Goal: Transaction & Acquisition: Purchase product/service

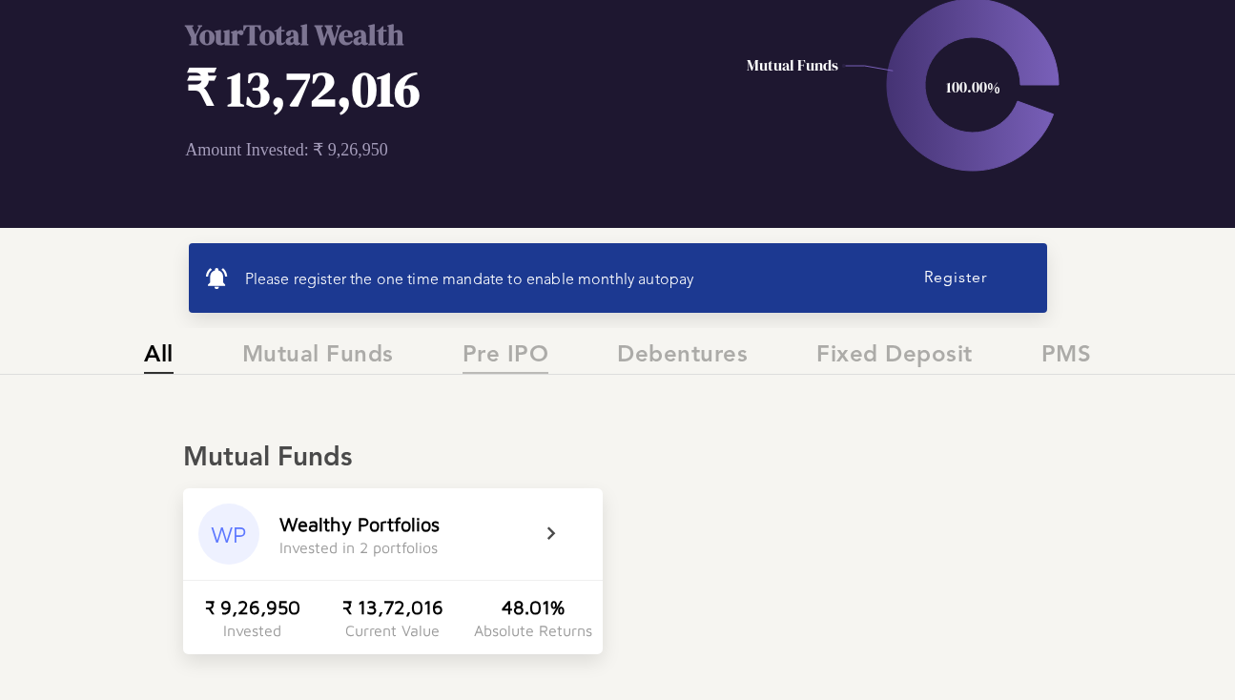
scroll to position [142, 0]
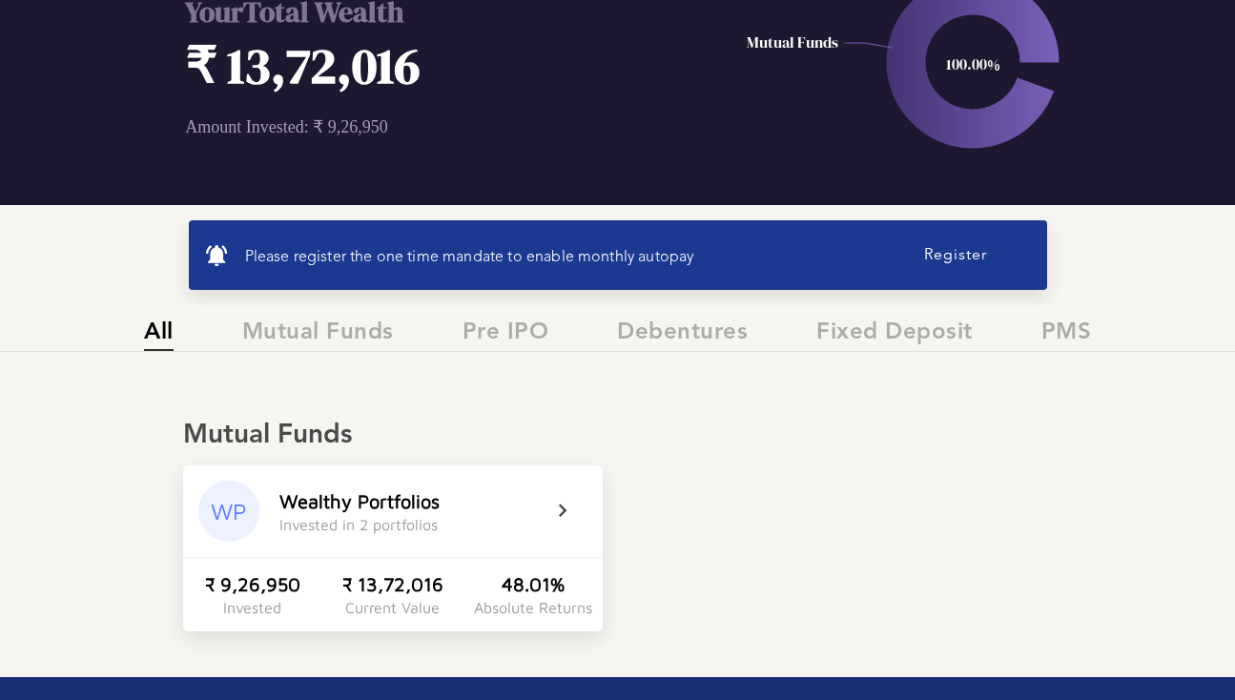
click at [553, 520] on icon at bounding box center [575, 511] width 48 height 23
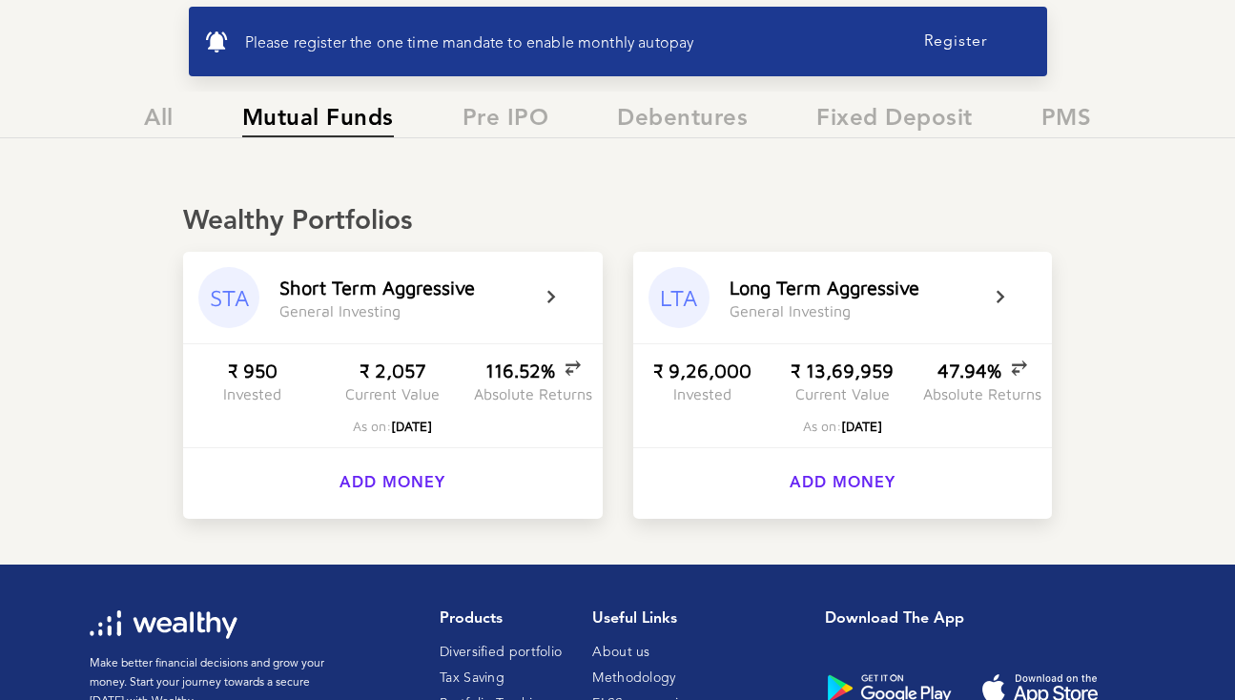
scroll to position [474, 0]
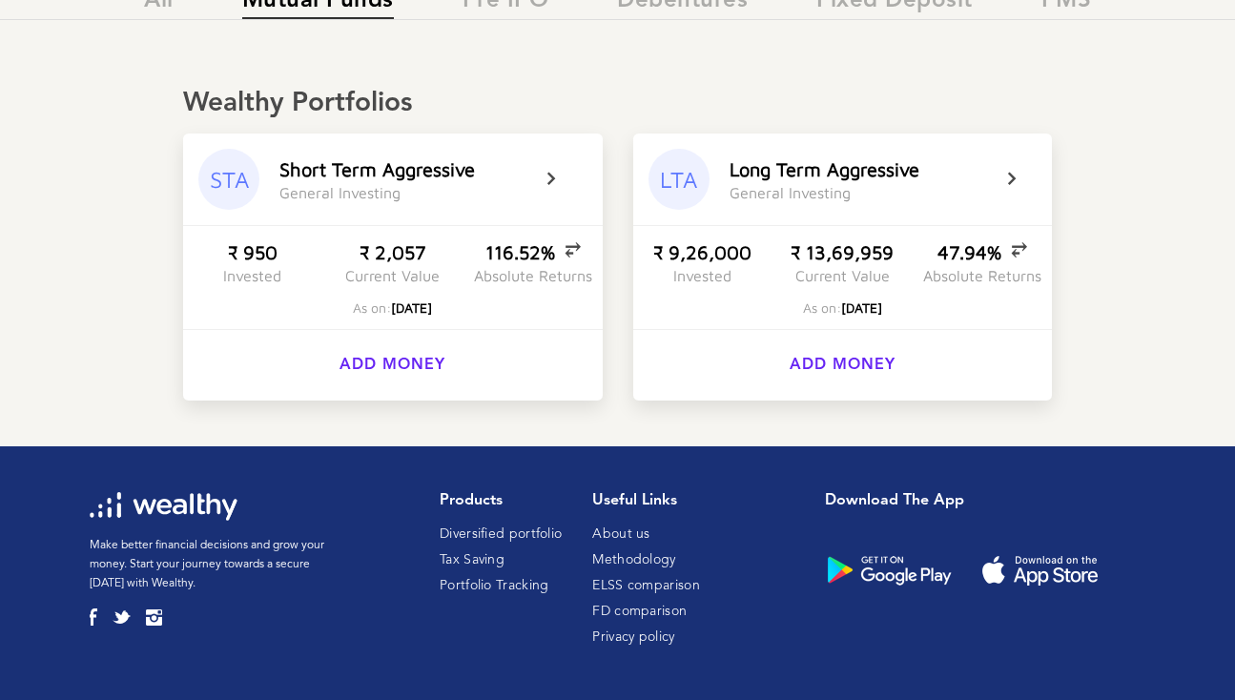
click at [865, 211] on div "LTA L o n g T e r m A g g r e s s i v e G e n e r a l I n v e s t i n g" at bounding box center [843, 180] width 420 height 92
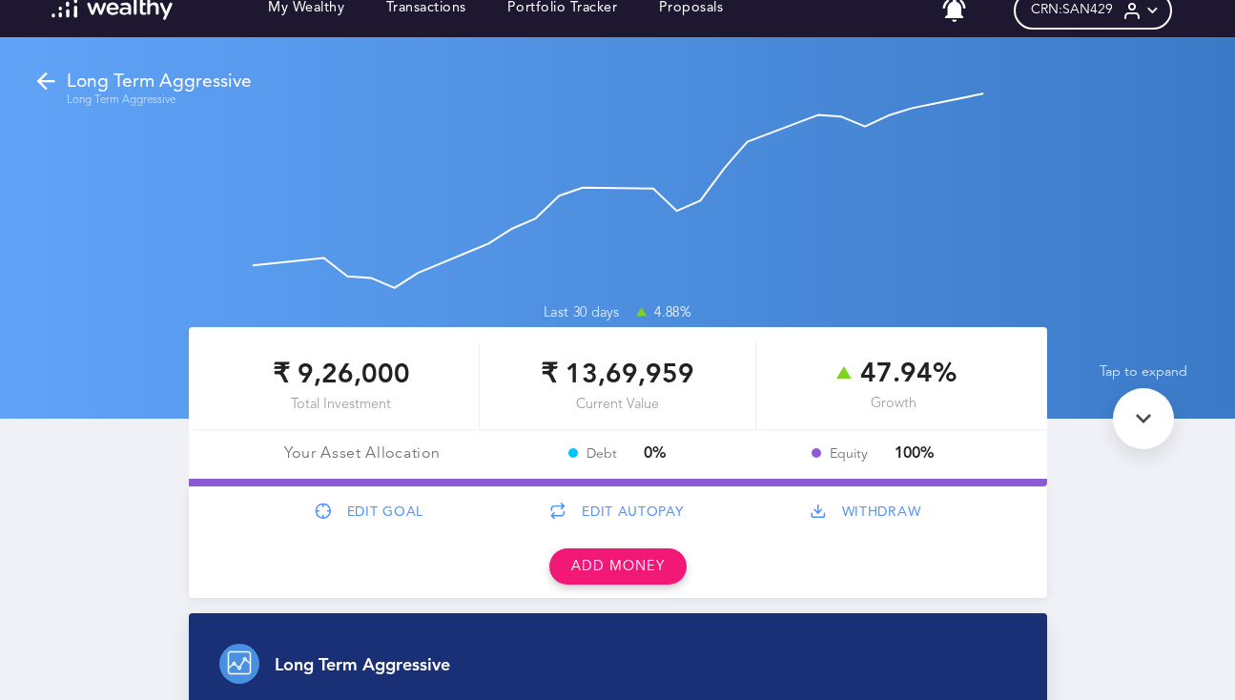
scroll to position [18, 0]
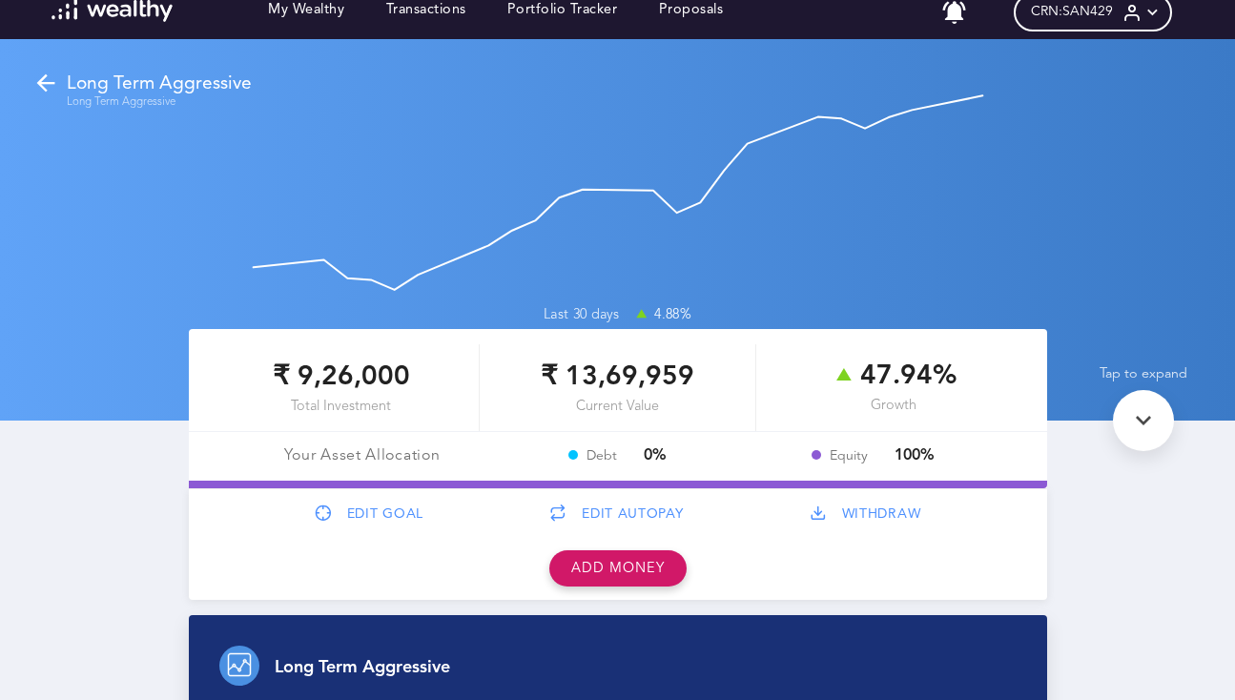
click at [634, 568] on button "Add money" at bounding box center [618, 568] width 137 height 36
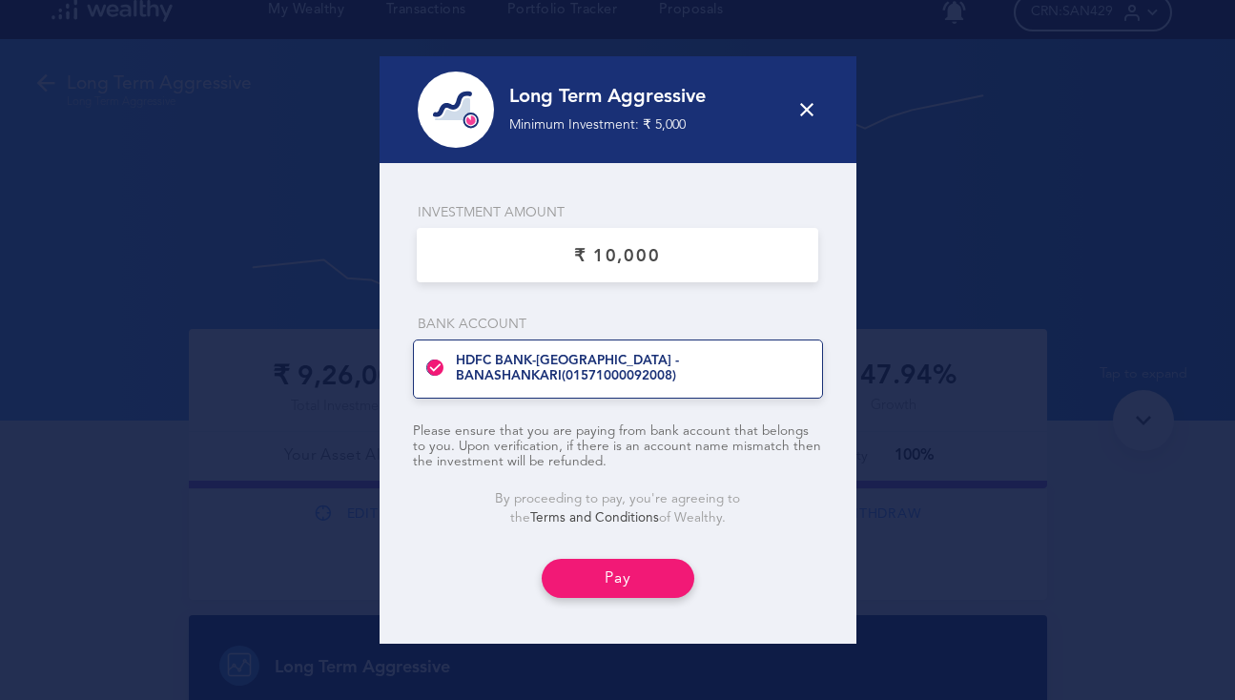
click at [601, 259] on input "currency" at bounding box center [617, 256] width 371 height 40
click at [595, 250] on input "currency" at bounding box center [617, 256] width 371 height 40
type input "₹ 40,000"
click at [798, 301] on div "Bank Account HDFC BANK - [GEOGRAPHIC_DATA] - [GEOGRAPHIC_DATA] ( 01571000092008…" at bounding box center [618, 386] width 446 height 193
click at [812, 111] on icon at bounding box center [807, 109] width 23 height 23
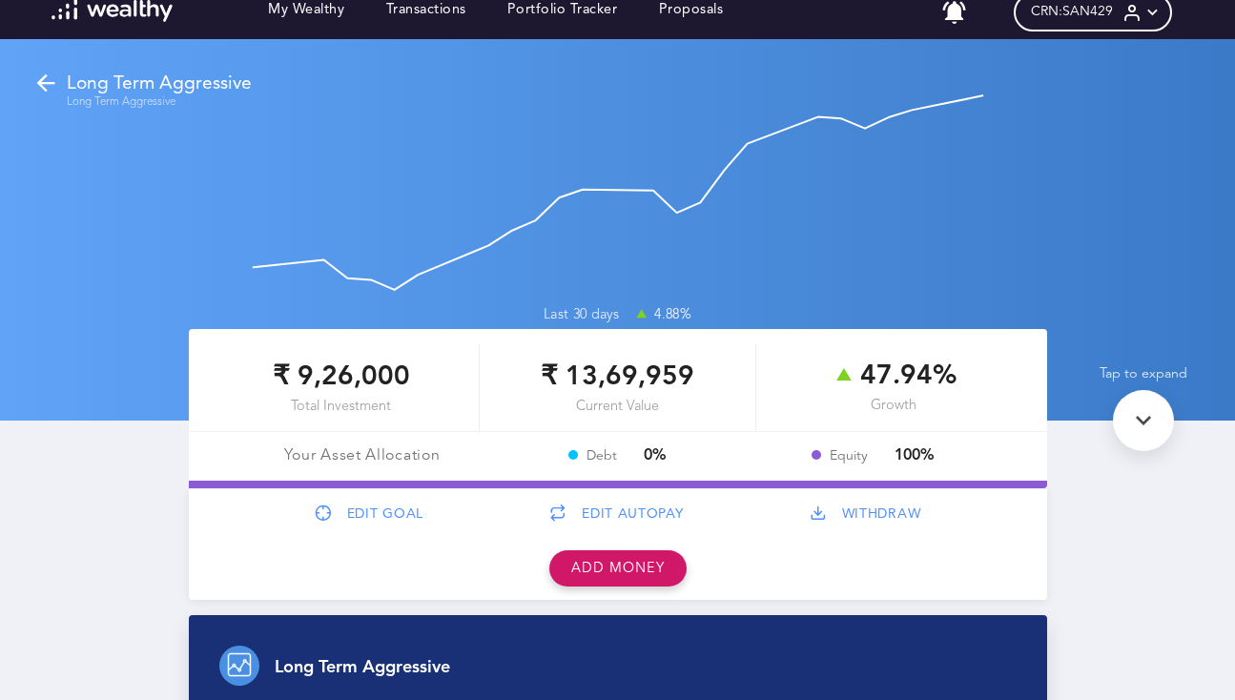
click at [618, 578] on button "Add money" at bounding box center [618, 568] width 137 height 36
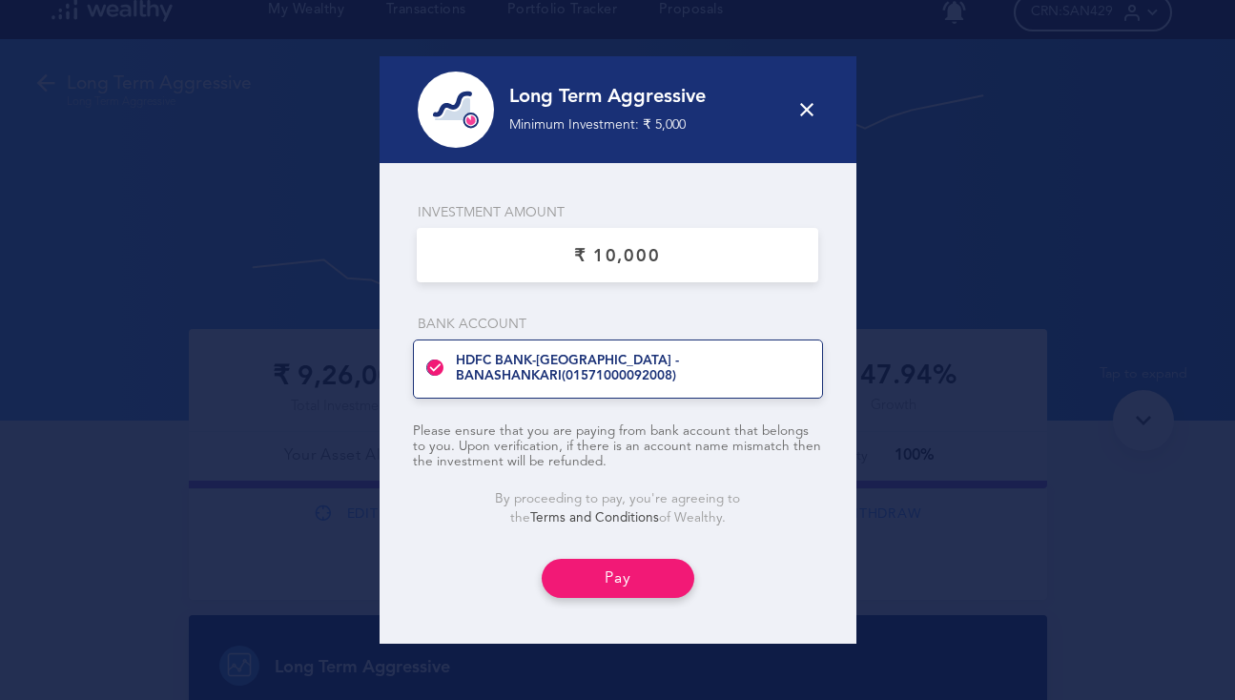
click at [600, 259] on input "currency" at bounding box center [617, 256] width 371 height 40
type input "₹ 30,000"
click at [644, 576] on button "Pay" at bounding box center [618, 578] width 153 height 39
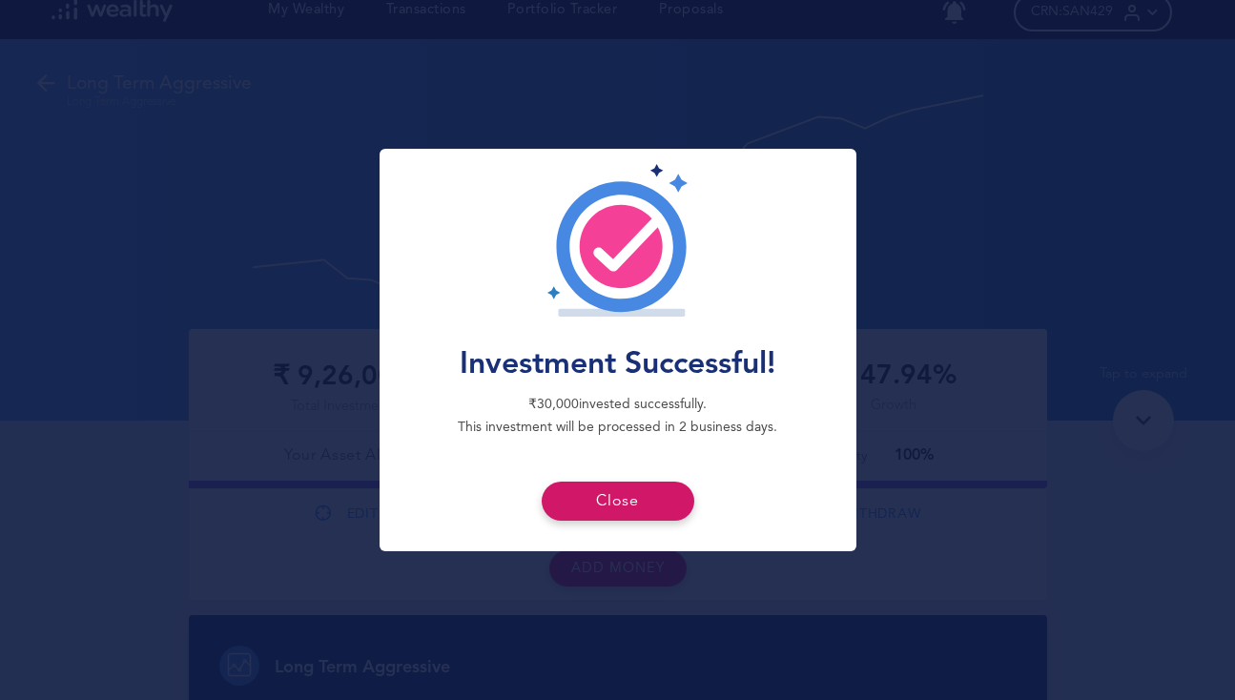
click at [595, 508] on button "Close" at bounding box center [618, 501] width 153 height 39
